Goal: Transaction & Acquisition: Subscribe to service/newsletter

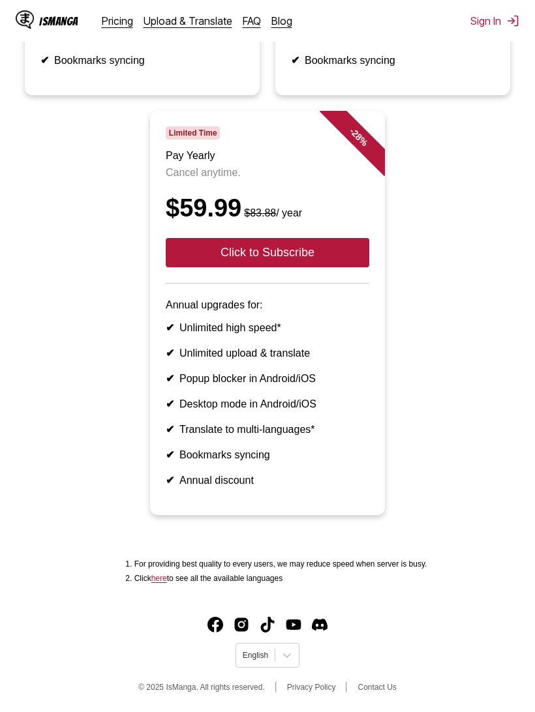
scroll to position [486, 0]
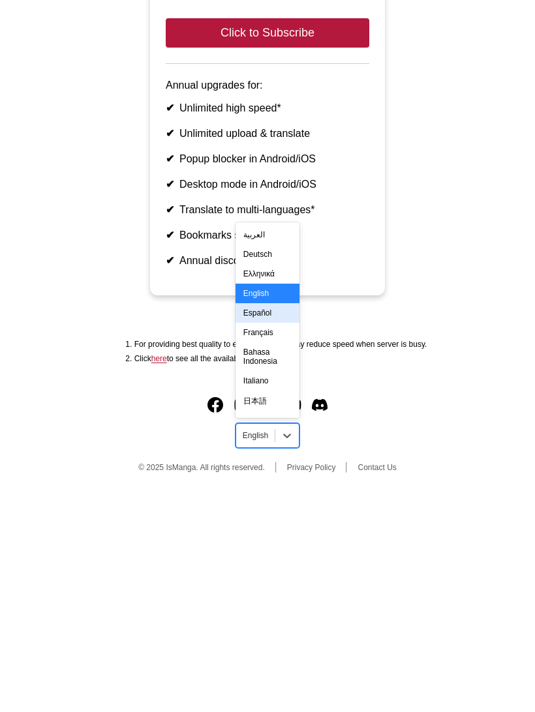
click at [275, 523] on div "Español" at bounding box center [267, 533] width 64 height 20
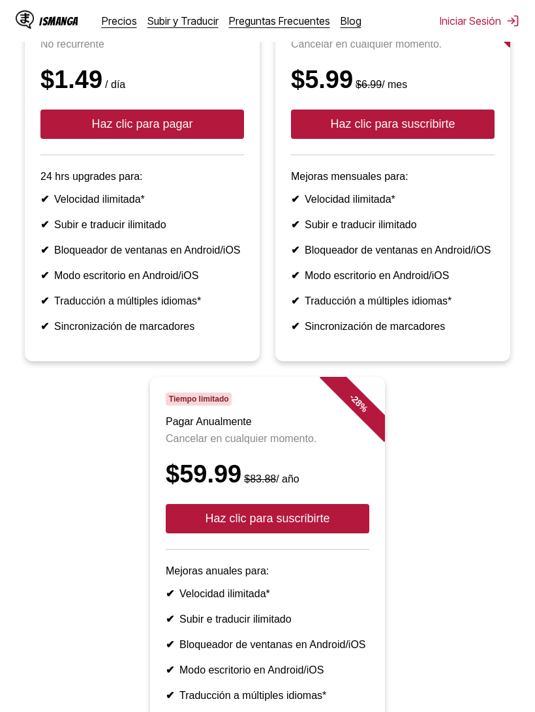
scroll to position [237, 0]
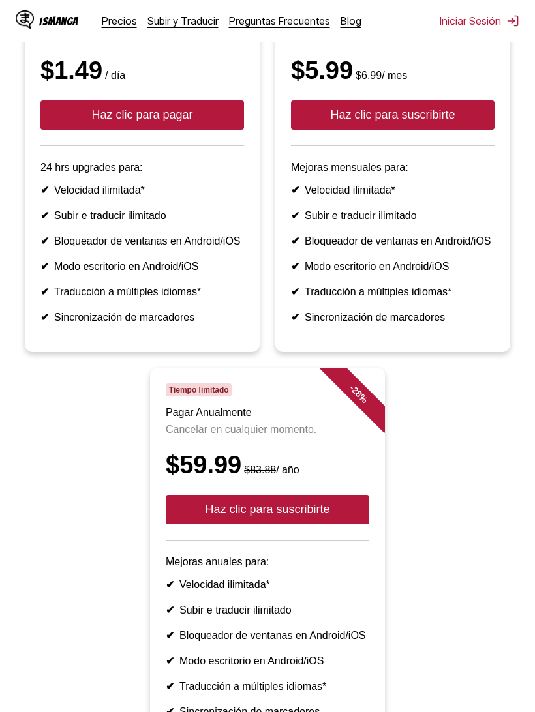
click at [332, 524] on button "Haz clic para suscribirte" at bounding box center [268, 509] width 204 height 29
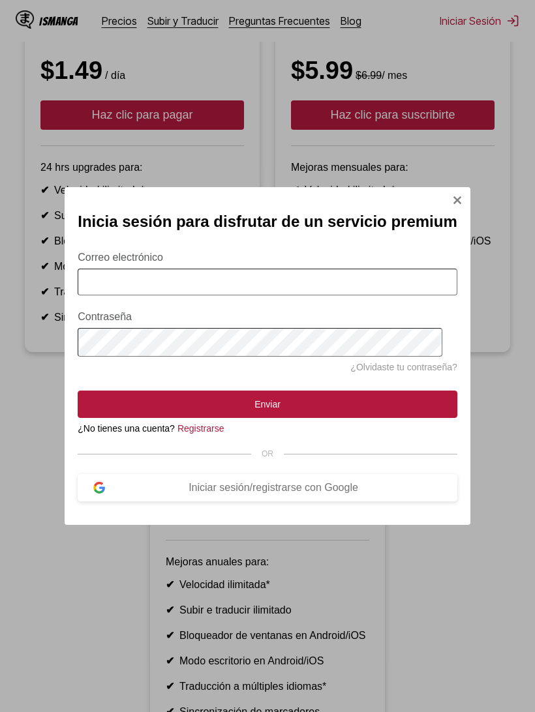
click at [342, 494] on div "Iniciar sesión/registrarse con Google" at bounding box center [273, 488] width 337 height 12
click at [321, 494] on div "Iniciar sesión/registrarse con Google" at bounding box center [273, 488] width 337 height 12
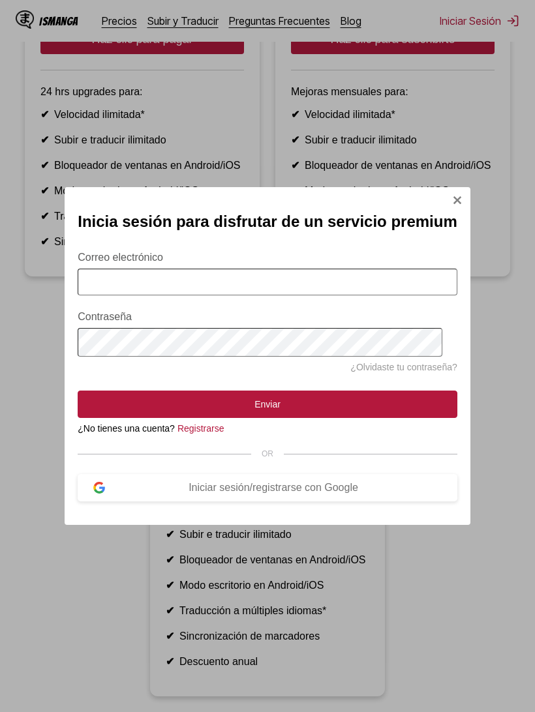
scroll to position [313, 0]
click at [254, 494] on div "Iniciar sesión/registrarse con Google" at bounding box center [273, 488] width 337 height 12
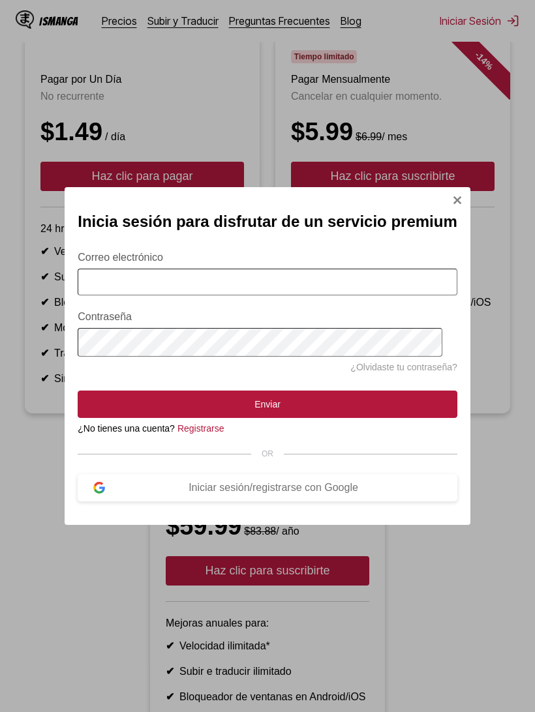
scroll to position [173, 0]
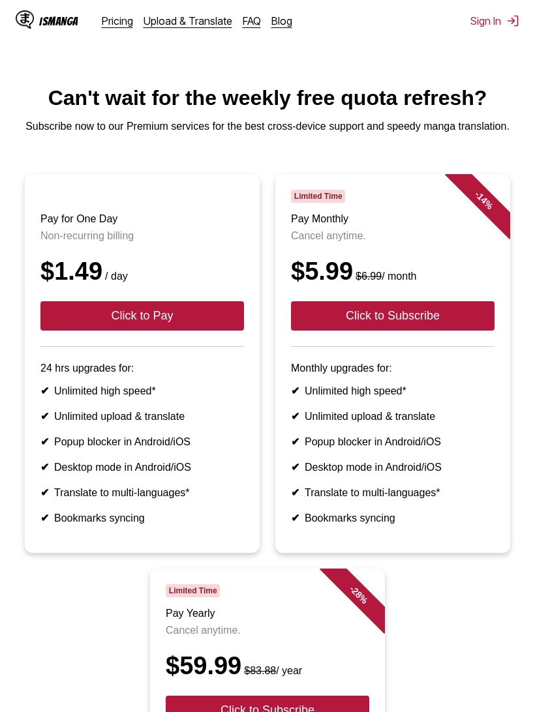
click at [491, 15] on button "Sign In" at bounding box center [494, 20] width 49 height 13
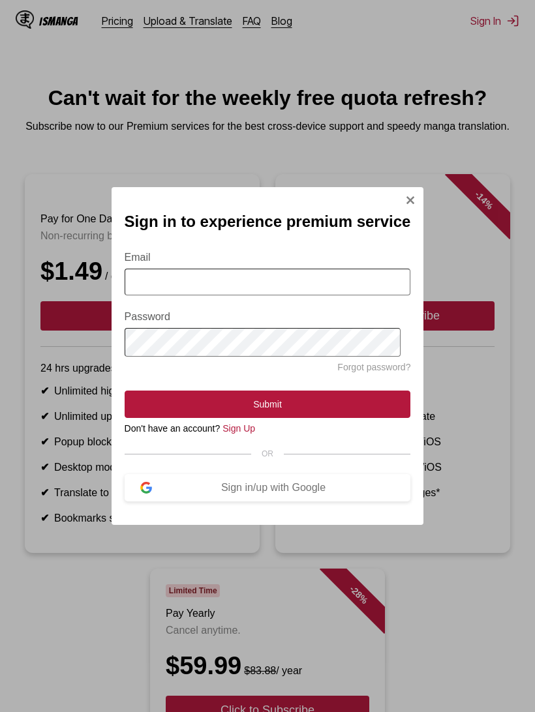
click at [281, 289] on input "Email" at bounding box center [268, 282] width 286 height 27
type input "**********"
click at [322, 409] on button "Submit" at bounding box center [268, 404] width 286 height 27
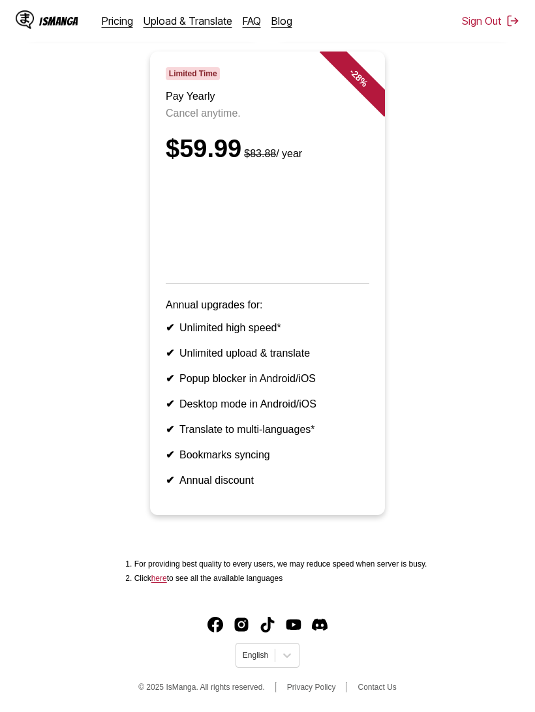
scroll to position [602, 0]
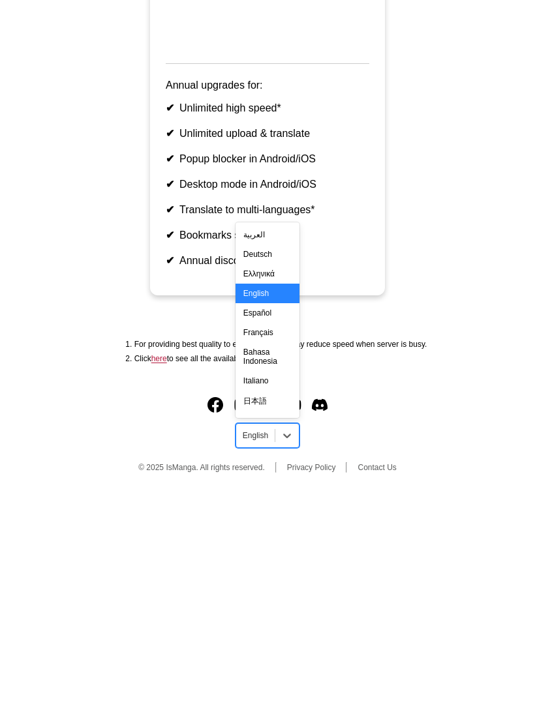
click at [275, 523] on div "Español" at bounding box center [267, 533] width 64 height 20
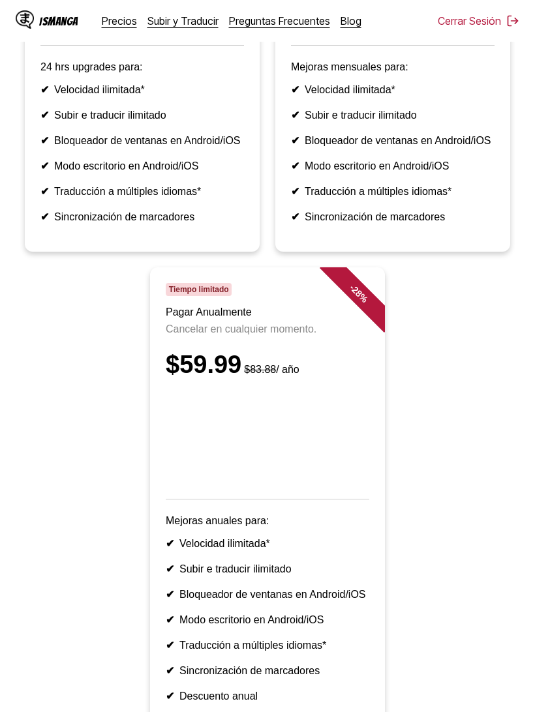
scroll to position [399, 0]
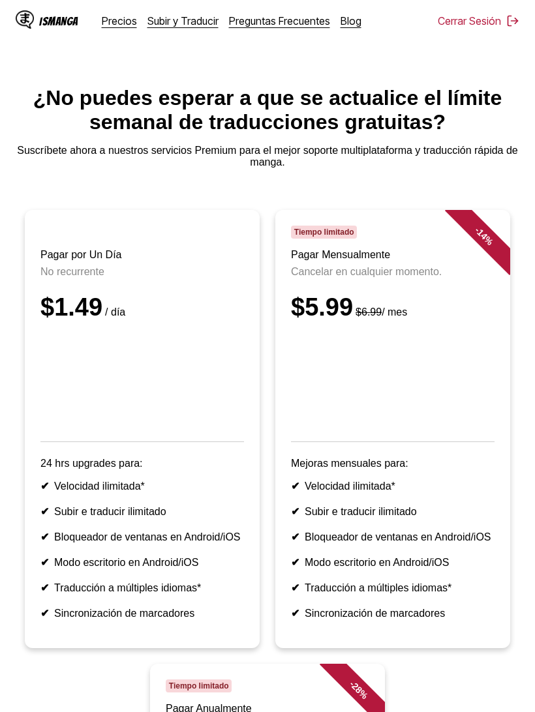
click at [116, 20] on link "Precios" at bounding box center [119, 20] width 35 height 13
click at [119, 21] on link "Precios" at bounding box center [119, 20] width 35 height 13
click at [50, 20] on div "IsManga" at bounding box center [58, 21] width 39 height 12
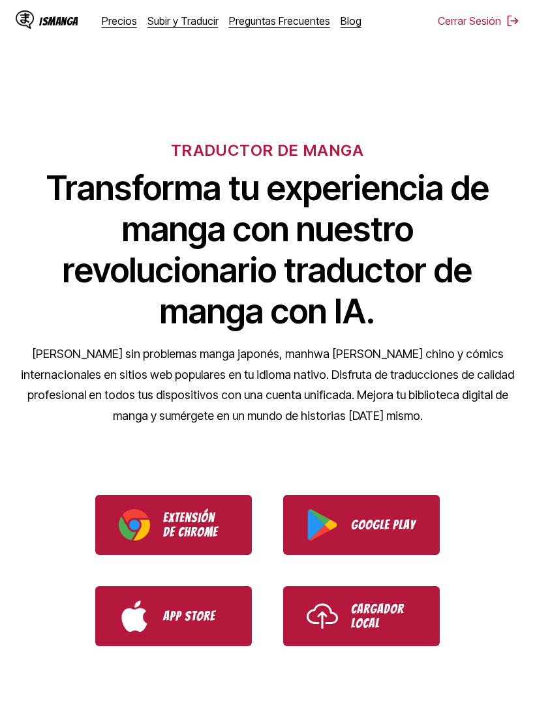
click at [199, 537] on p "Extensión de Chrome" at bounding box center [195, 525] width 65 height 29
click at [192, 524] on p "Extensión de Chrome" at bounding box center [195, 525] width 65 height 29
click at [211, 526] on p "Extensión de Chrome" at bounding box center [195, 525] width 65 height 29
click at [213, 529] on p "Extensión de Chrome" at bounding box center [195, 525] width 65 height 29
